Goal: Information Seeking & Learning: Learn about a topic

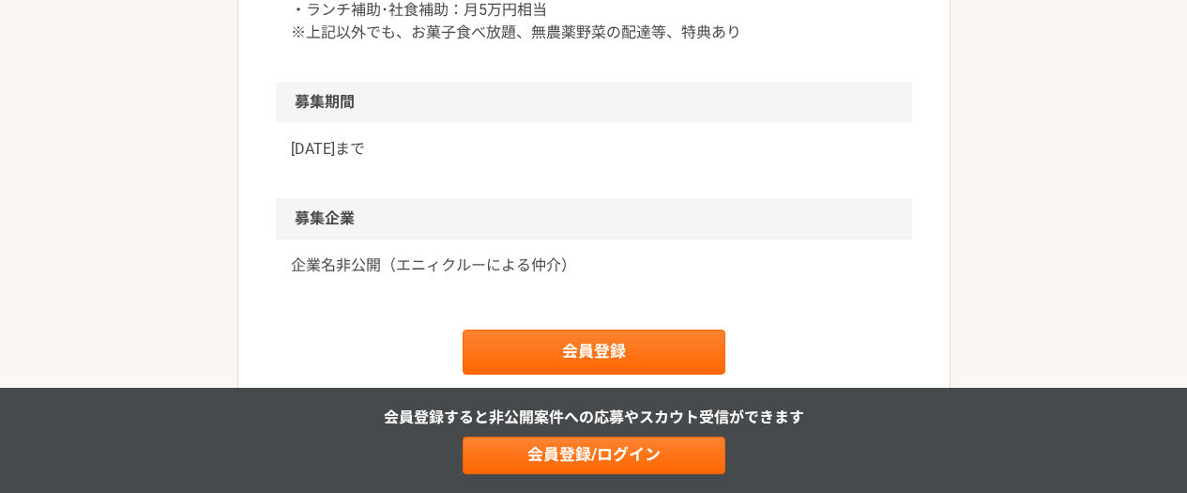
scroll to position [2967, 0]
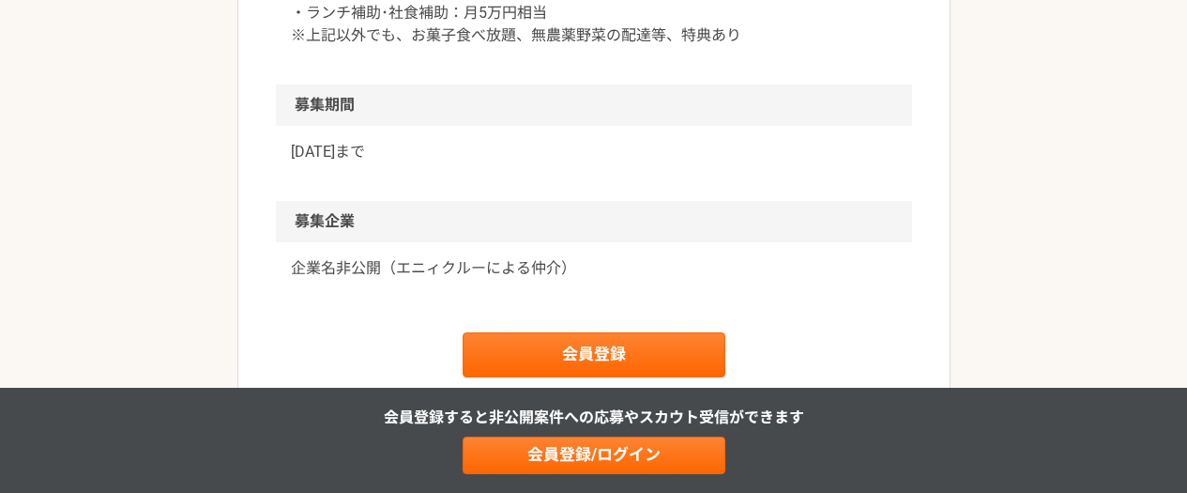
drag, startPoint x: 313, startPoint y: 74, endPoint x: 644, endPoint y: 82, distance: 331.4
drag, startPoint x: 316, startPoint y: 100, endPoint x: 838, endPoint y: 99, distance: 521.9
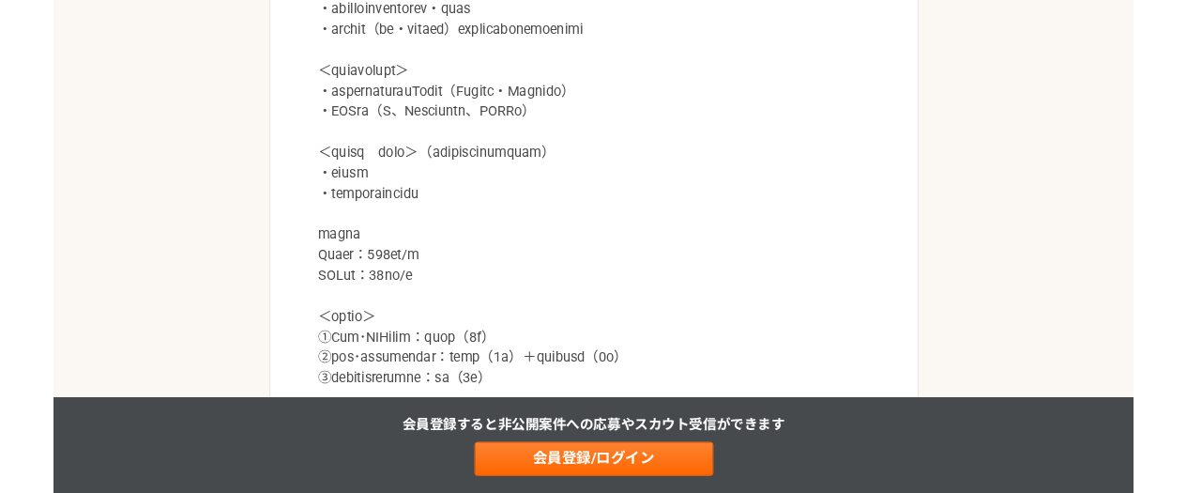
scroll to position [1733, 0]
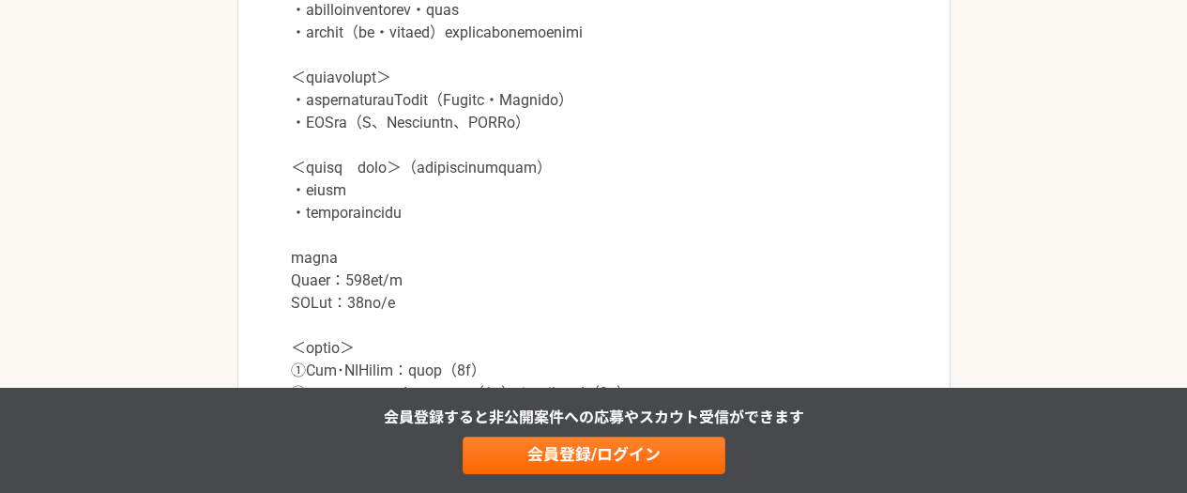
drag, startPoint x: 291, startPoint y: 120, endPoint x: 452, endPoint y: 144, distance: 163.1
click at [452, 144] on p at bounding box center [594, 100] width 606 height 653
drag, startPoint x: 294, startPoint y: 189, endPoint x: 750, endPoint y: 194, distance: 456.2
click at [750, 194] on p at bounding box center [594, 100] width 606 height 653
drag, startPoint x: 303, startPoint y: 213, endPoint x: 677, endPoint y: 217, distance: 373.6
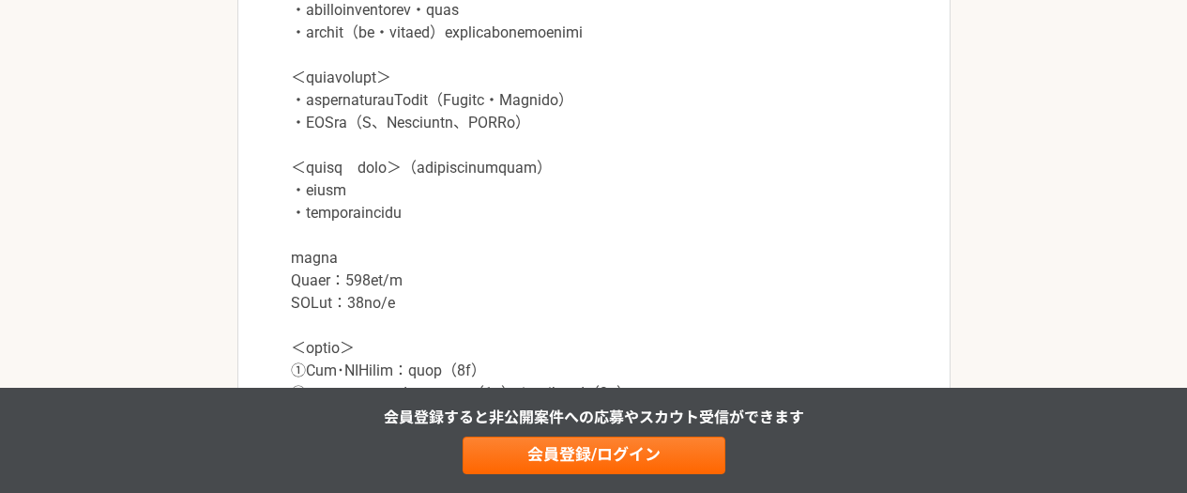
click at [677, 217] on p at bounding box center [594, 100] width 606 height 653
click at [656, 235] on p at bounding box center [594, 100] width 606 height 653
drag, startPoint x: 298, startPoint y: 256, endPoint x: 788, endPoint y: 253, distance: 490.9
click at [788, 253] on p at bounding box center [594, 100] width 606 height 653
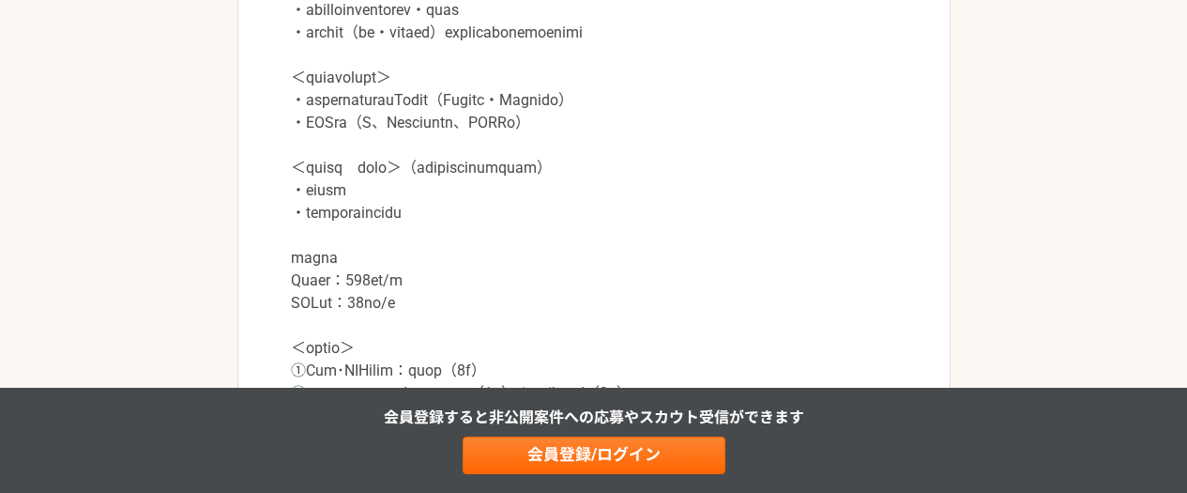
drag, startPoint x: 301, startPoint y: 257, endPoint x: 819, endPoint y: 243, distance: 517.4
click at [811, 254] on p at bounding box center [594, 100] width 606 height 653
click at [819, 243] on p at bounding box center [594, 100] width 606 height 653
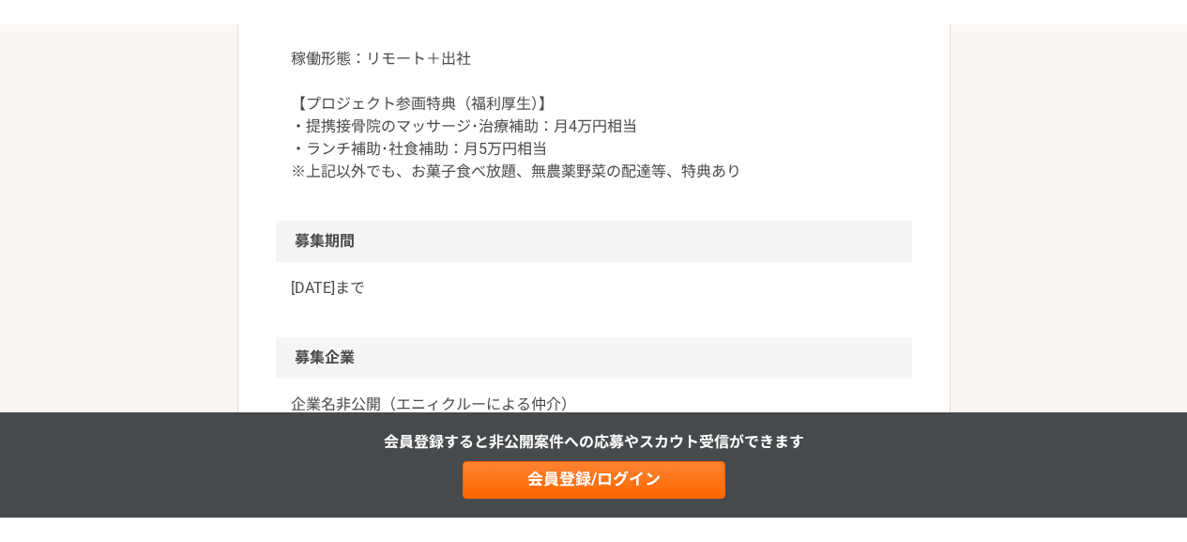
scroll to position [2928, 0]
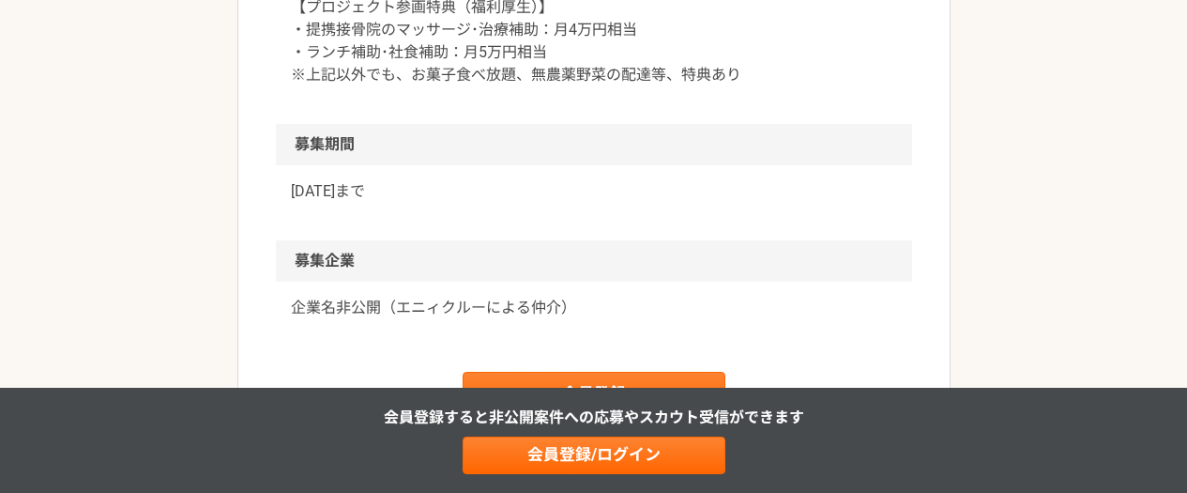
drag, startPoint x: 302, startPoint y: 187, endPoint x: 697, endPoint y: 199, distance: 395.4
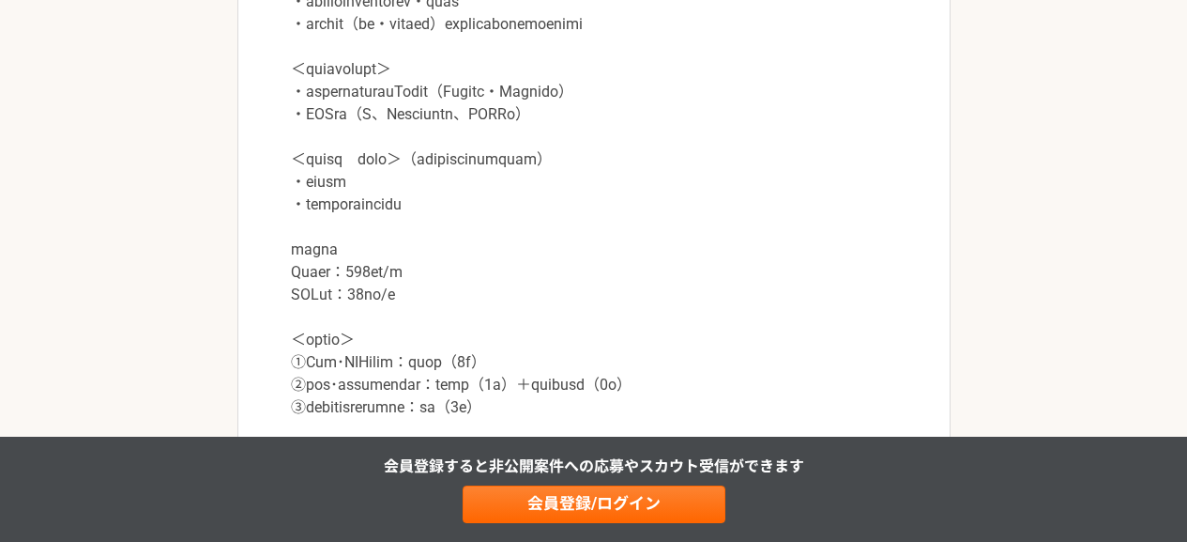
scroll to position [1677, 0]
